Goal: Information Seeking & Learning: Learn about a topic

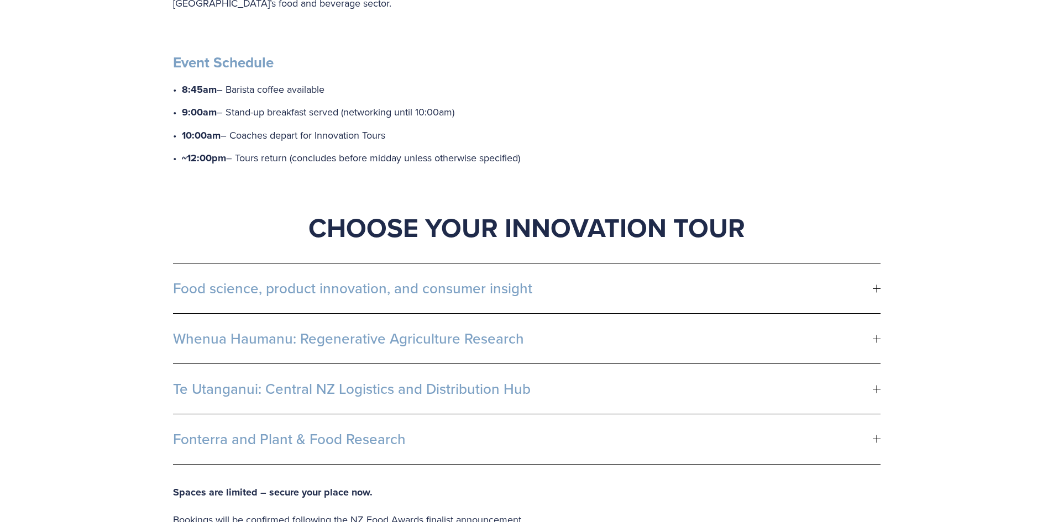
scroll to position [497, 0]
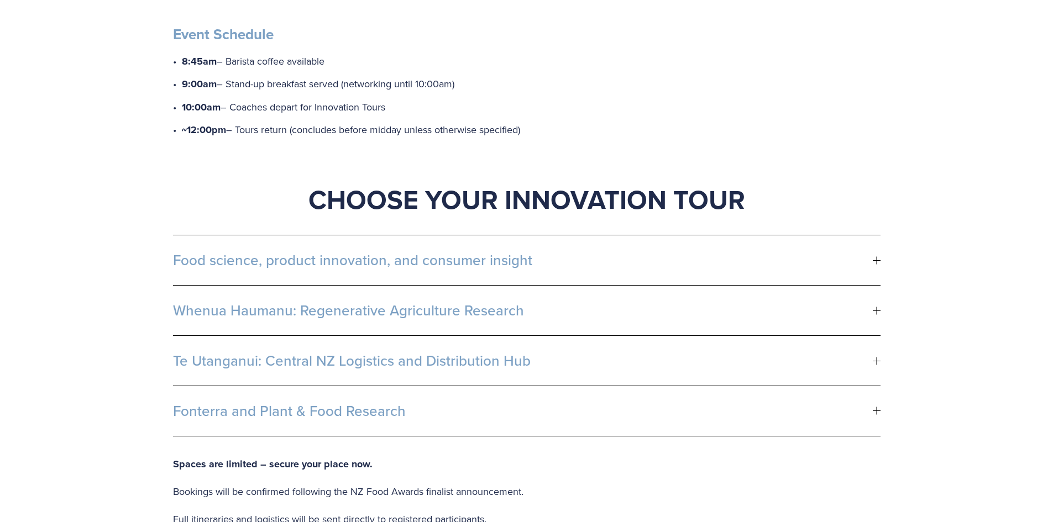
click at [876, 399] on button "Fonterra and Plant & Food Research" at bounding box center [527, 411] width 708 height 50
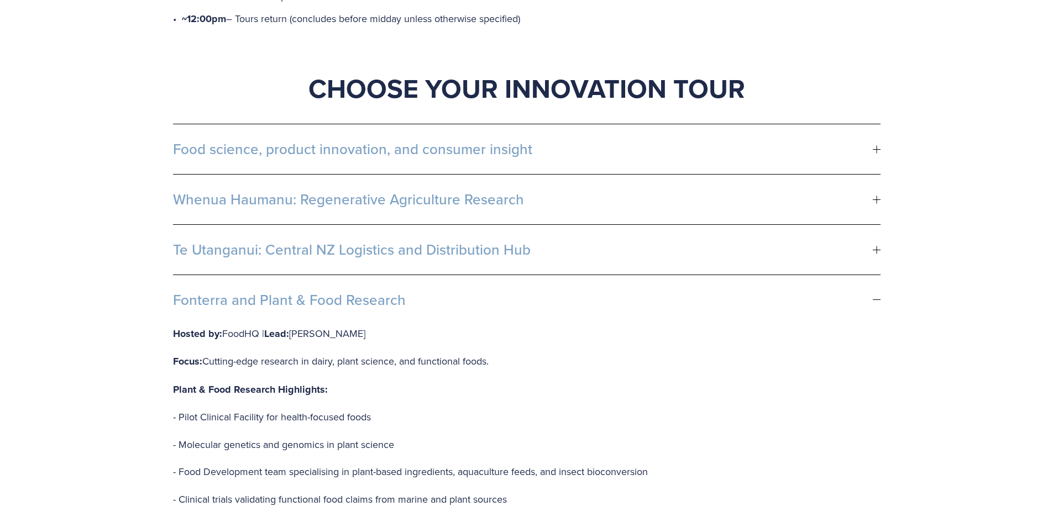
scroll to position [608, 0]
click at [867, 142] on span "Food science, product innovation, and consumer insight" at bounding box center [523, 150] width 700 height 17
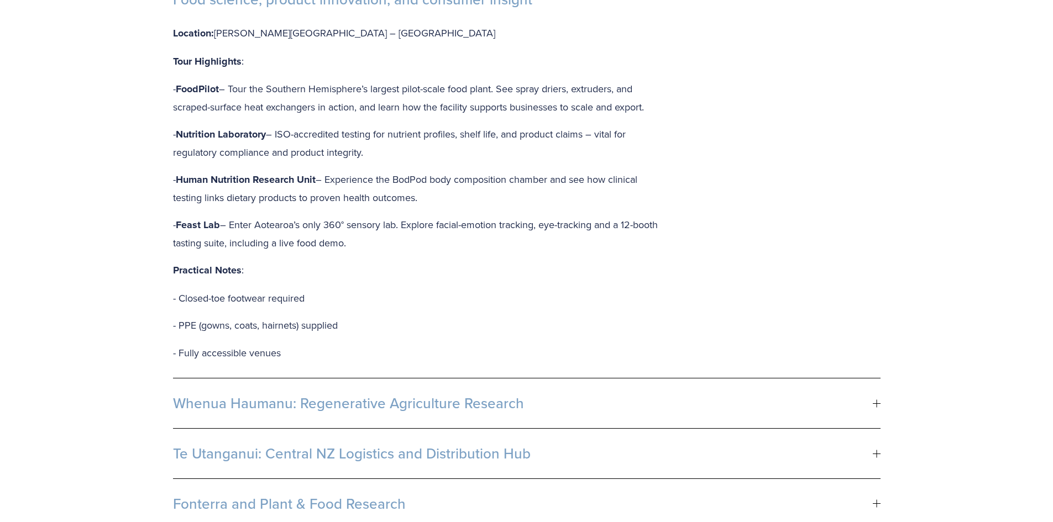
scroll to position [774, 0]
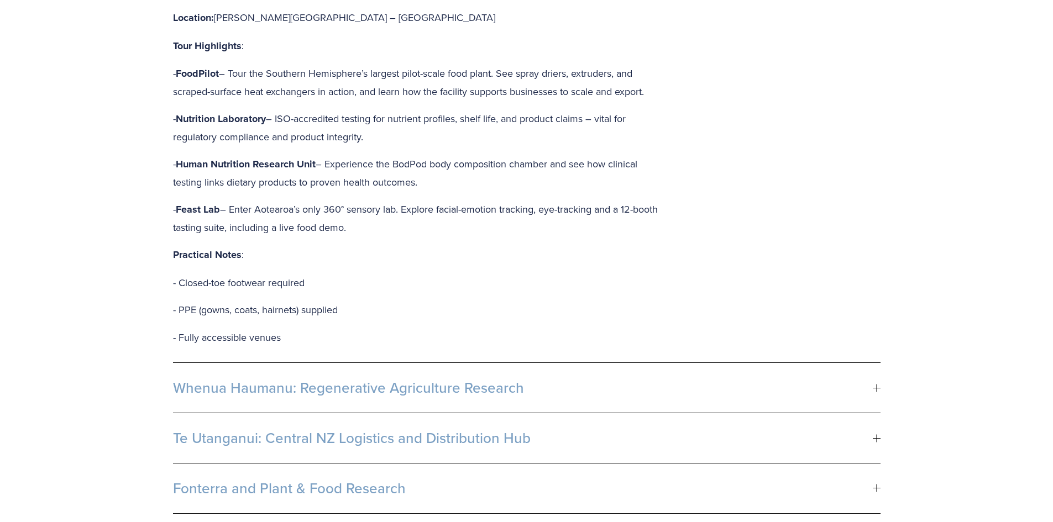
click at [870, 380] on span "Whenua Haumanu: Regenerative Agriculture Research" at bounding box center [523, 388] width 700 height 17
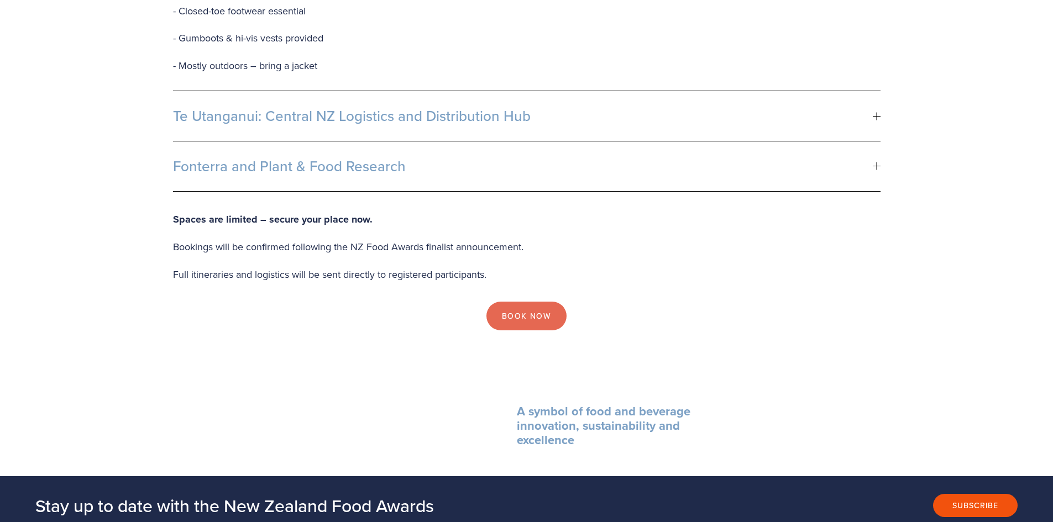
scroll to position [1603, 0]
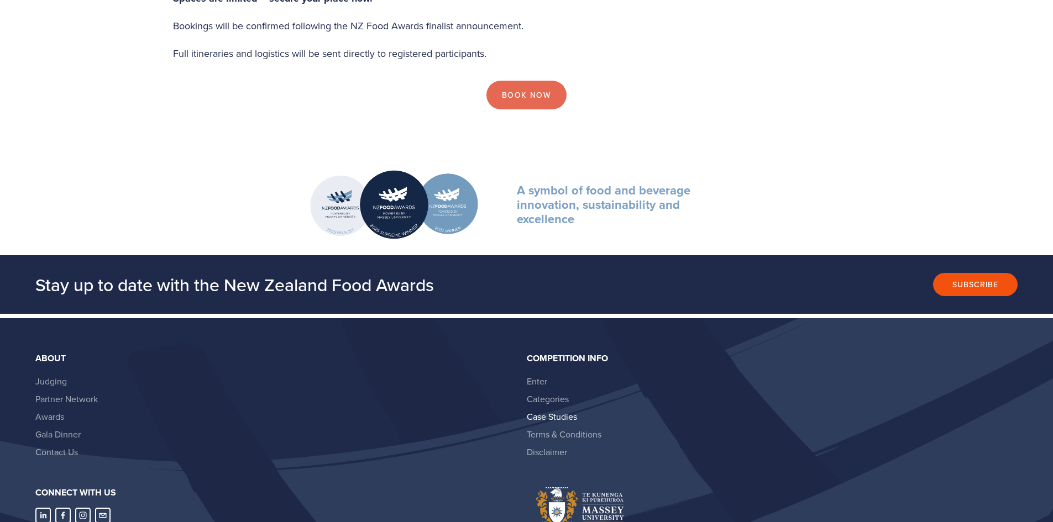
click at [553, 411] on link "Case Studies" at bounding box center [552, 417] width 50 height 12
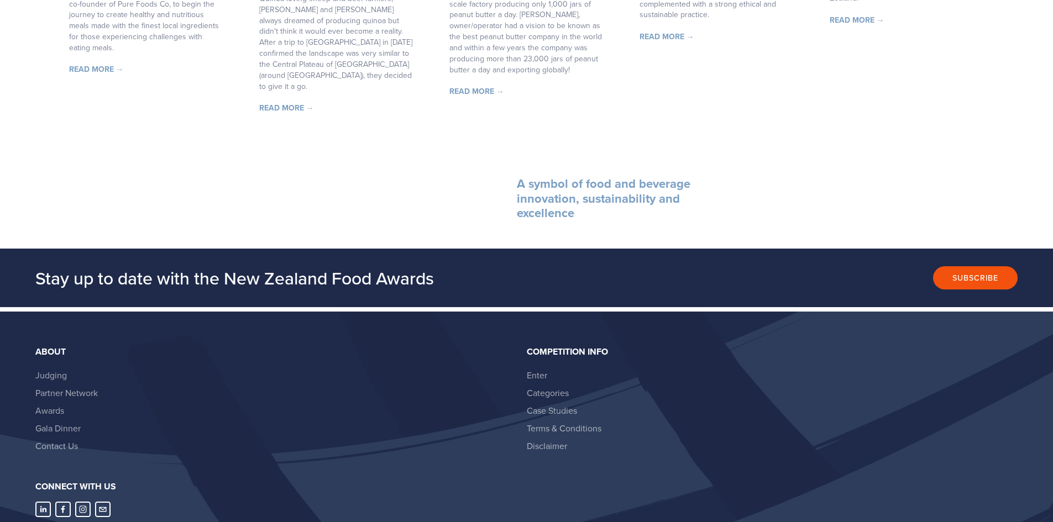
scroll to position [2211, 0]
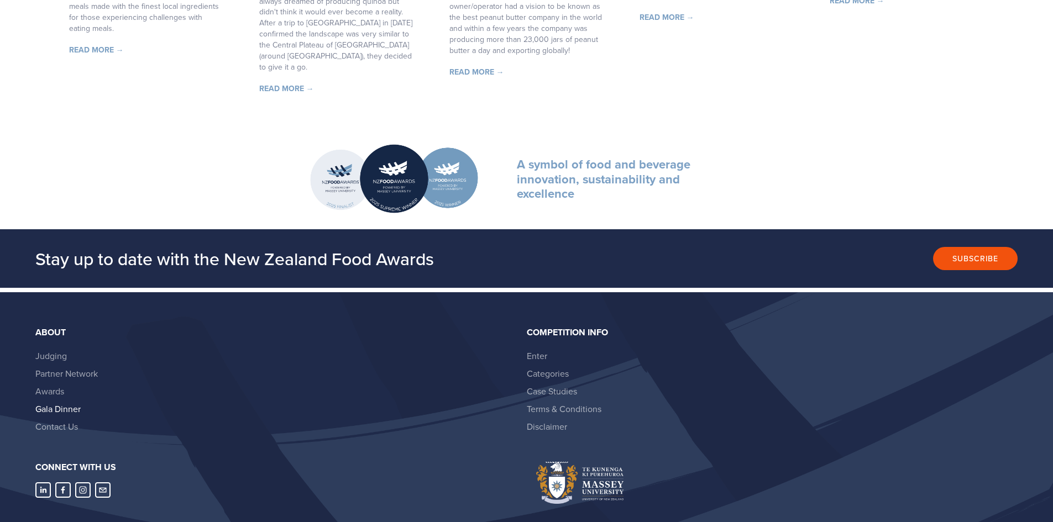
click at [60, 403] on link "Gala Dinner" at bounding box center [57, 409] width 45 height 12
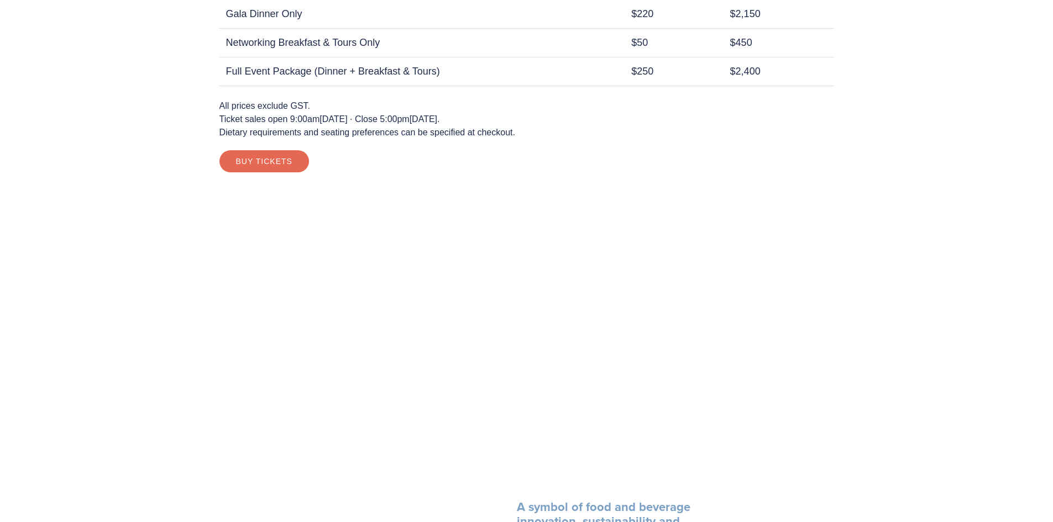
scroll to position [1696, 0]
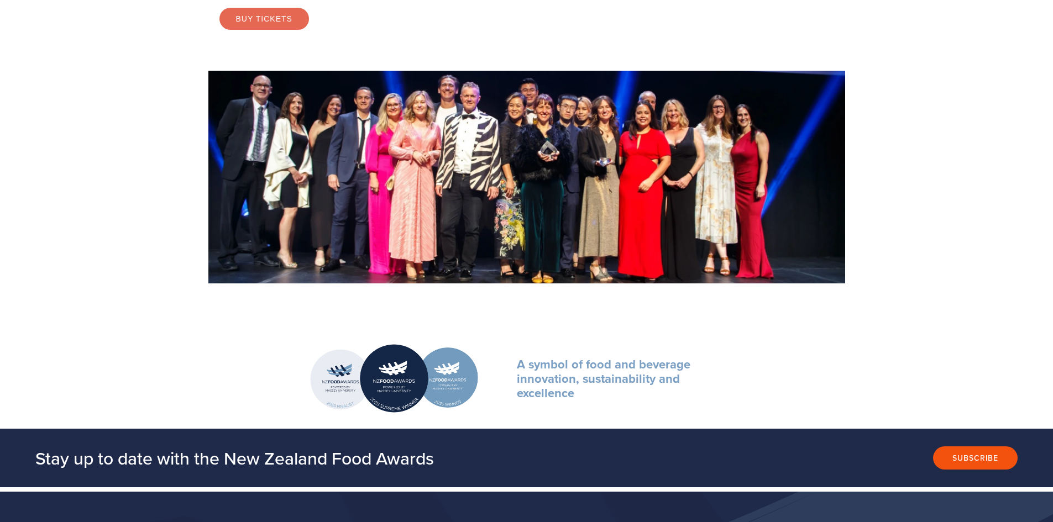
scroll to position [1917, 0]
